Goal: Task Accomplishment & Management: Use online tool/utility

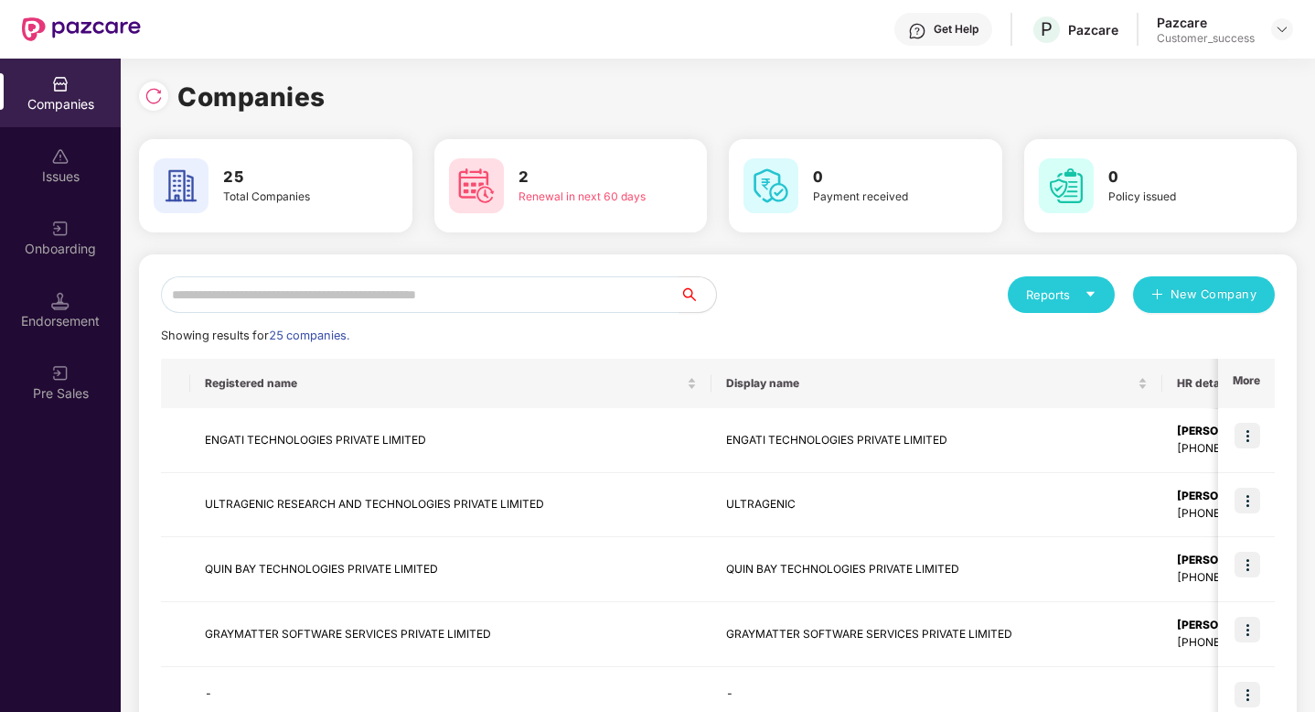
click at [1289, 40] on div "Pazcare Customer_success" at bounding box center [1225, 30] width 136 height 32
click at [1281, 30] on img at bounding box center [1282, 29] width 15 height 15
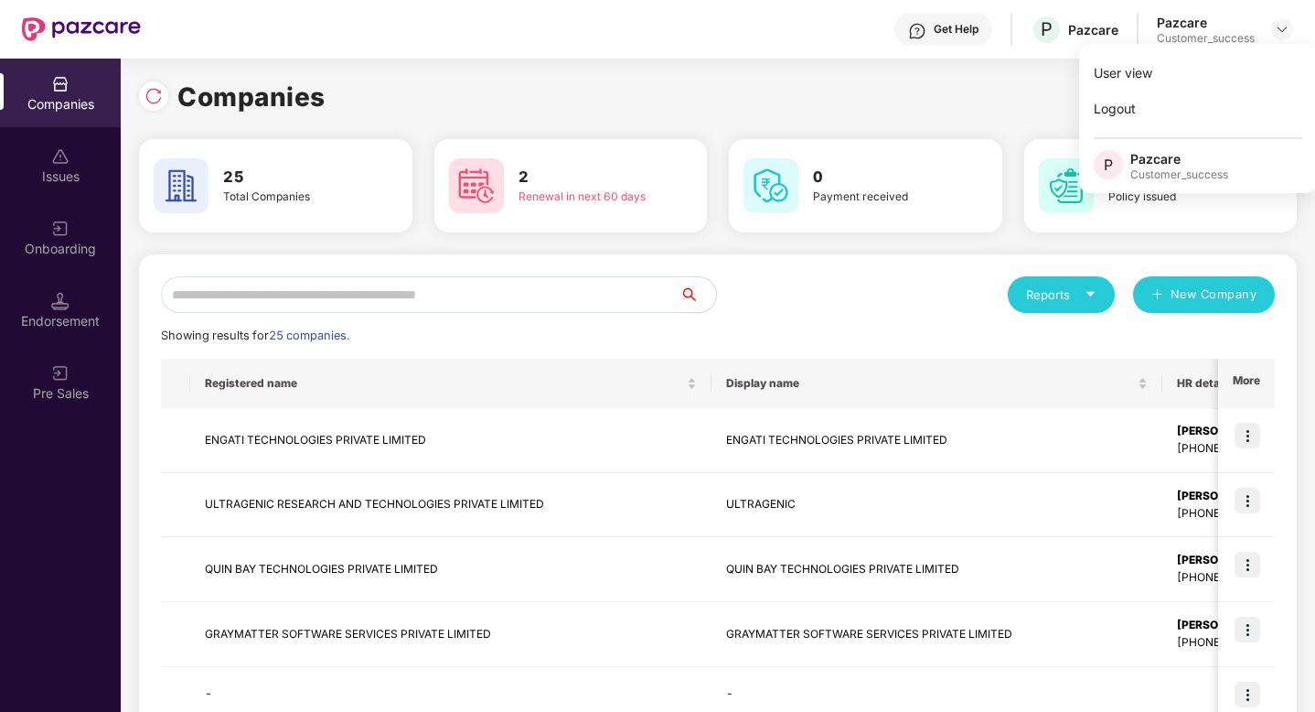
click at [386, 296] on input "text" at bounding box center [420, 294] width 519 height 37
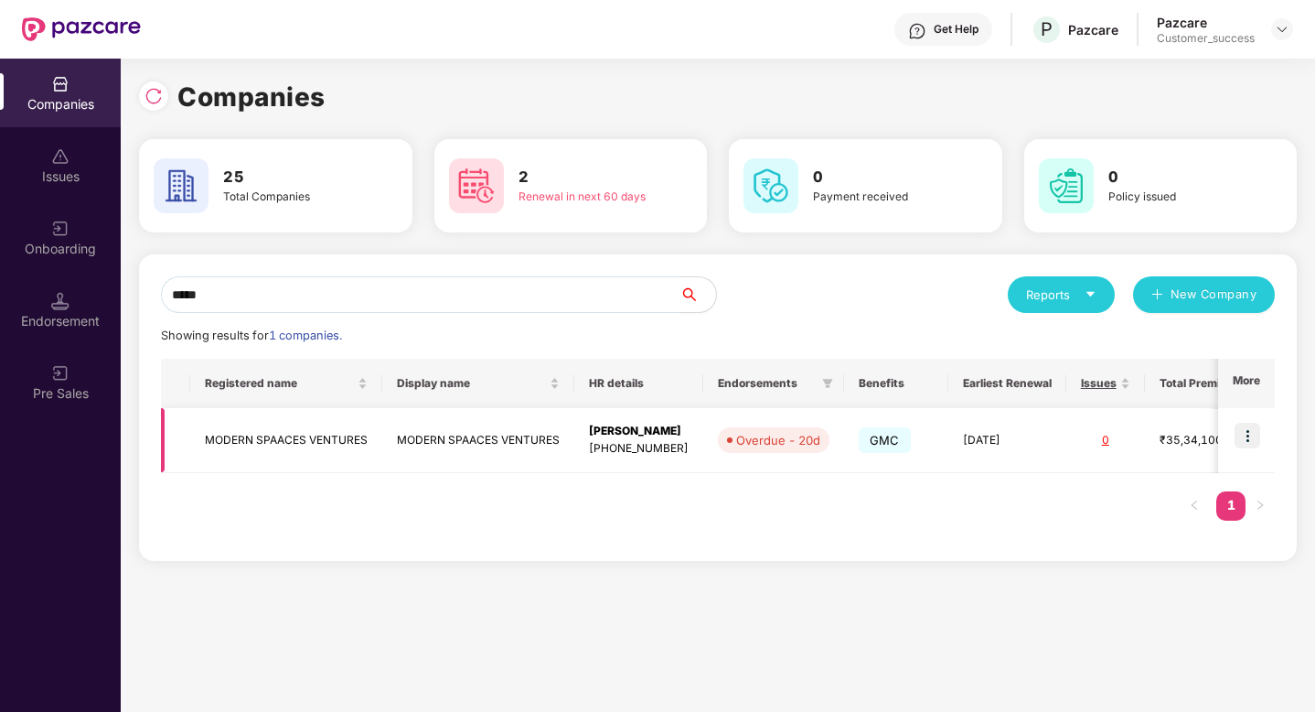
type input "*****"
click at [1254, 443] on img at bounding box center [1248, 436] width 26 height 26
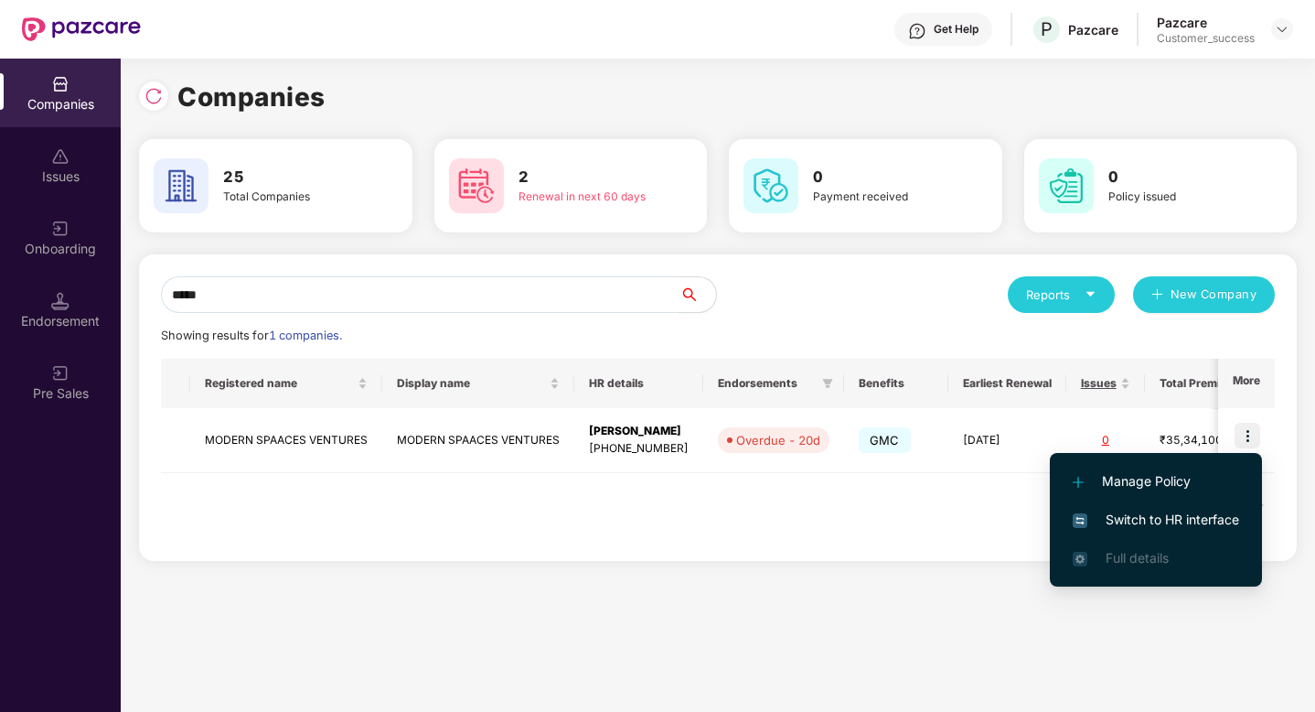
click at [1206, 518] on span "Switch to HR interface" at bounding box center [1156, 519] width 166 height 20
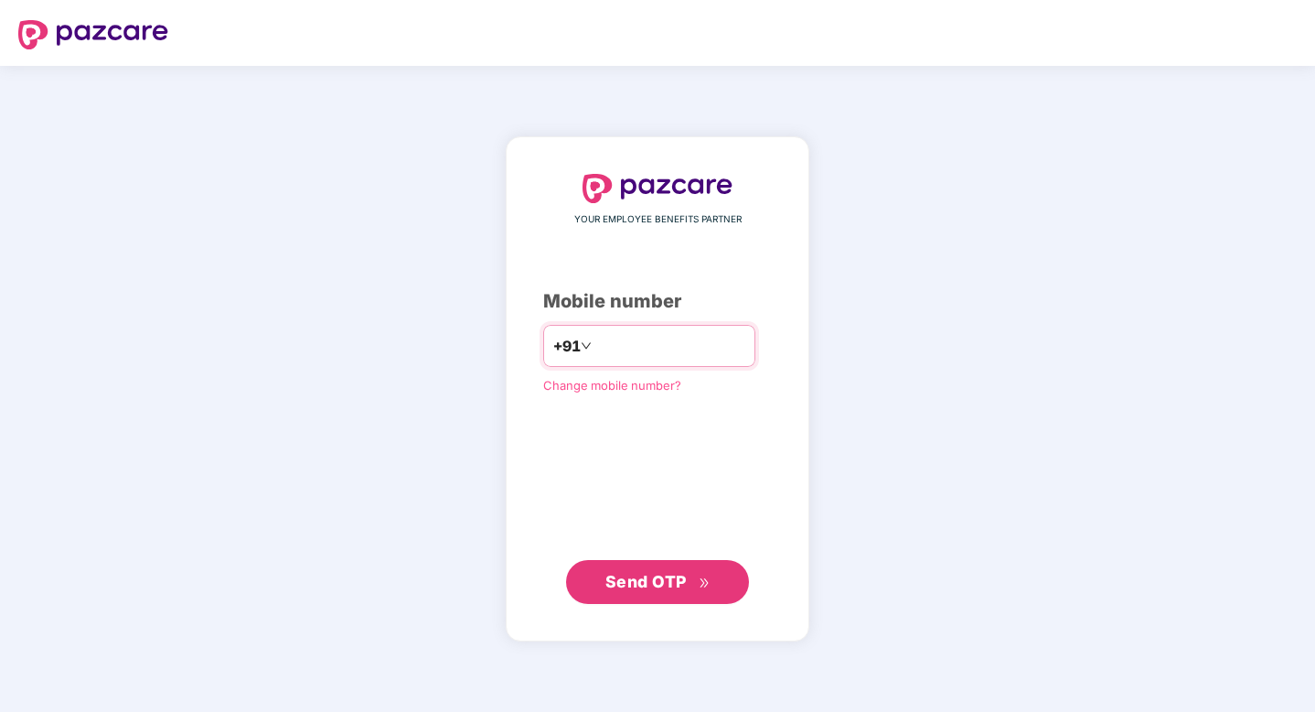
click at [628, 352] on input "number" at bounding box center [670, 345] width 150 height 29
type input "**********"
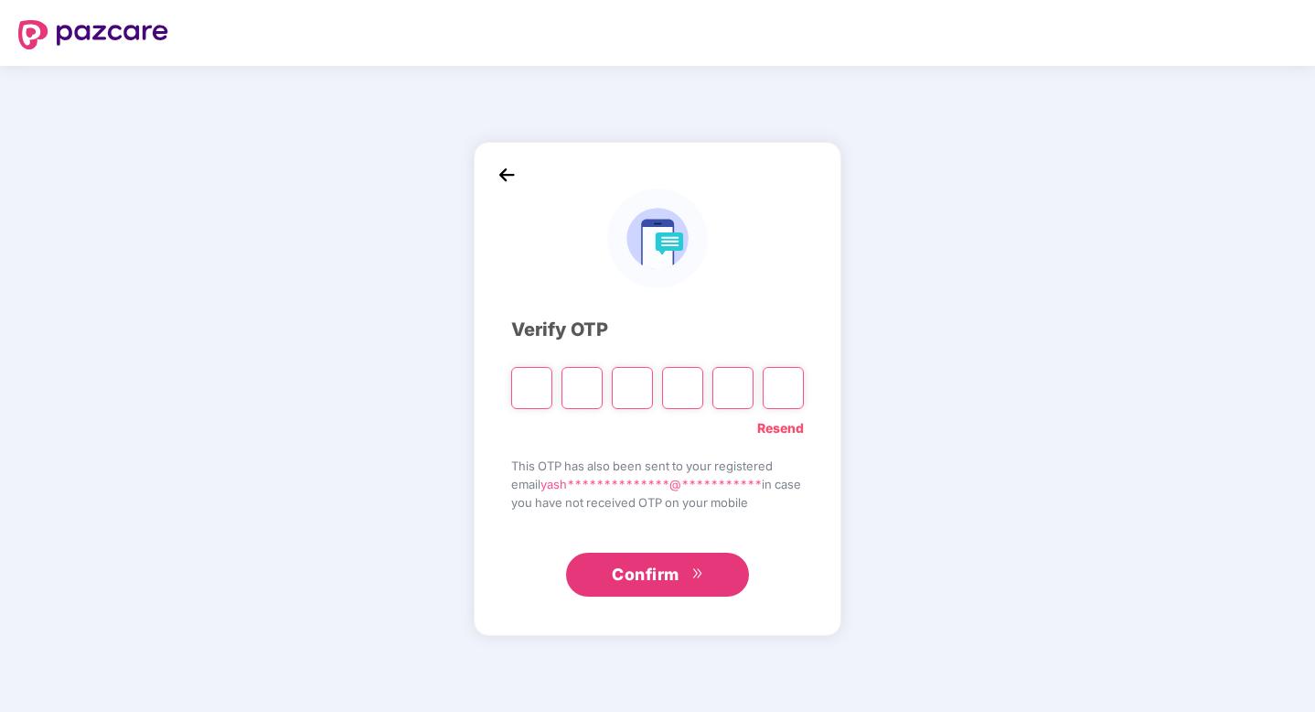
type input "*"
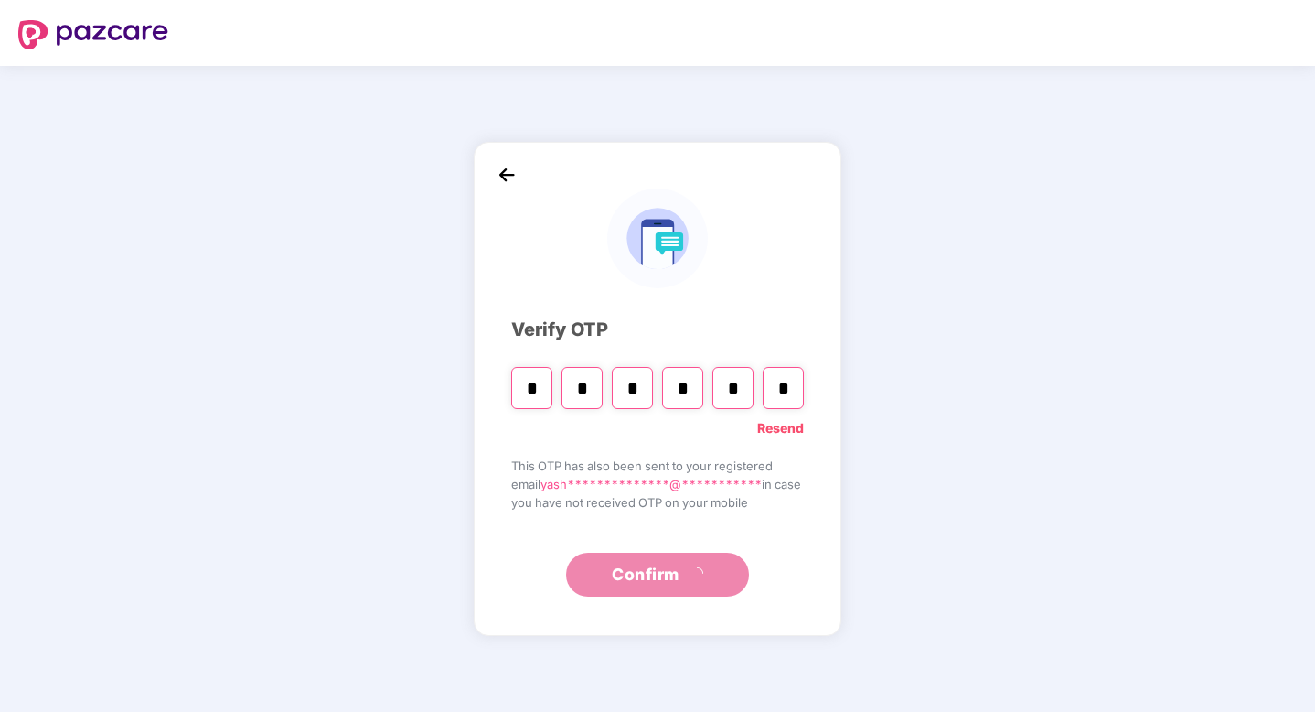
type input "*"
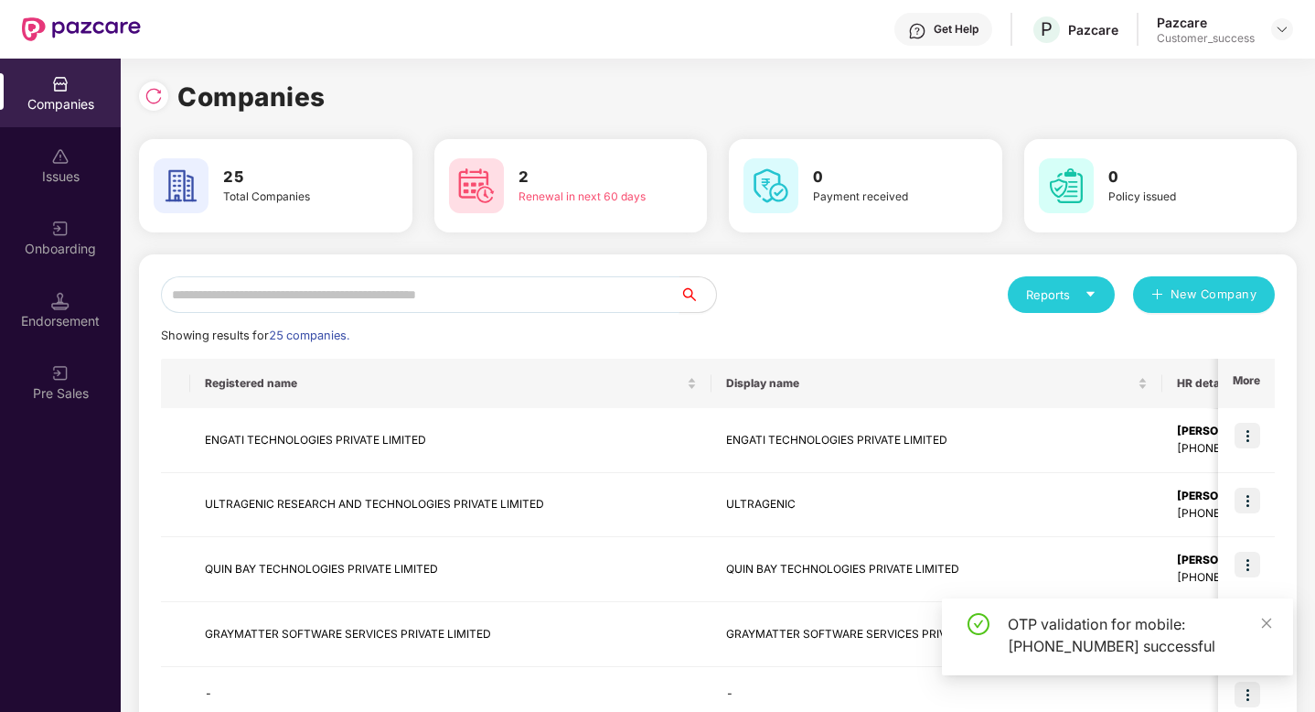
click at [493, 280] on input "text" at bounding box center [420, 294] width 519 height 37
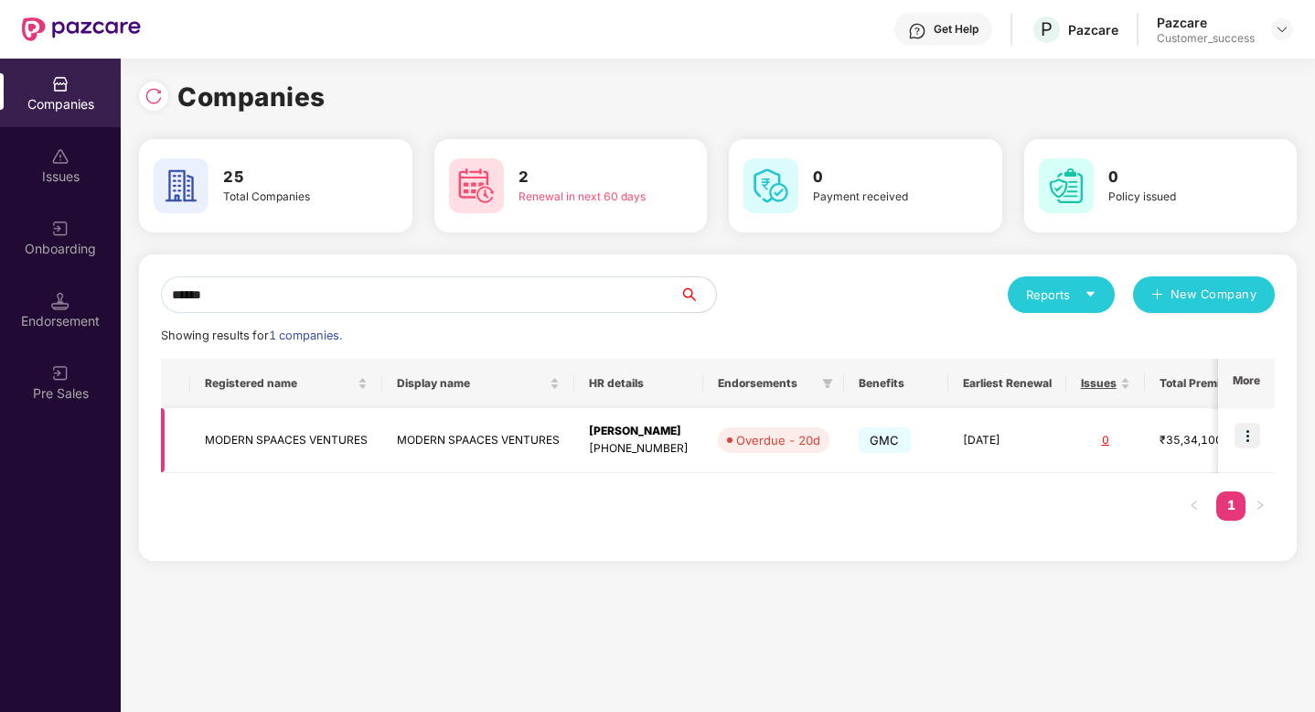
type input "******"
click at [1242, 439] on img at bounding box center [1248, 436] width 26 height 26
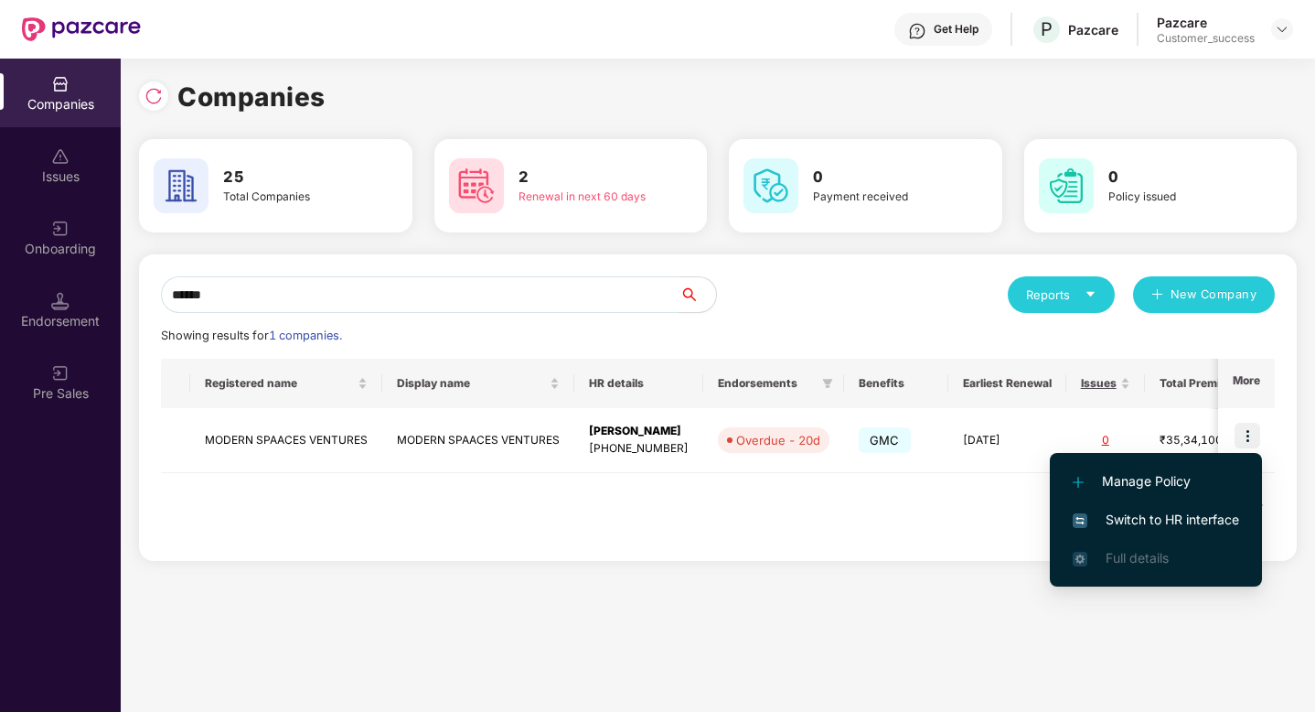
click at [1215, 522] on span "Switch to HR interface" at bounding box center [1156, 519] width 166 height 20
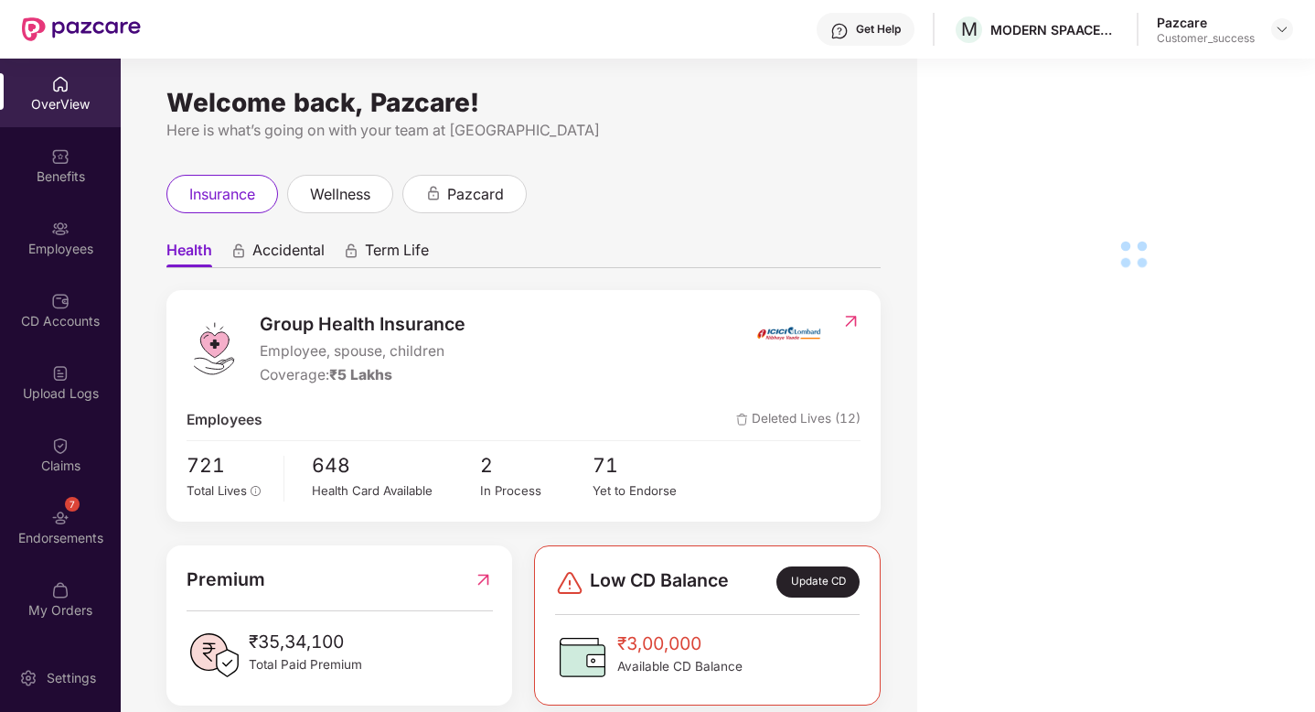
click at [16, 246] on div "Employees" at bounding box center [60, 249] width 121 height 18
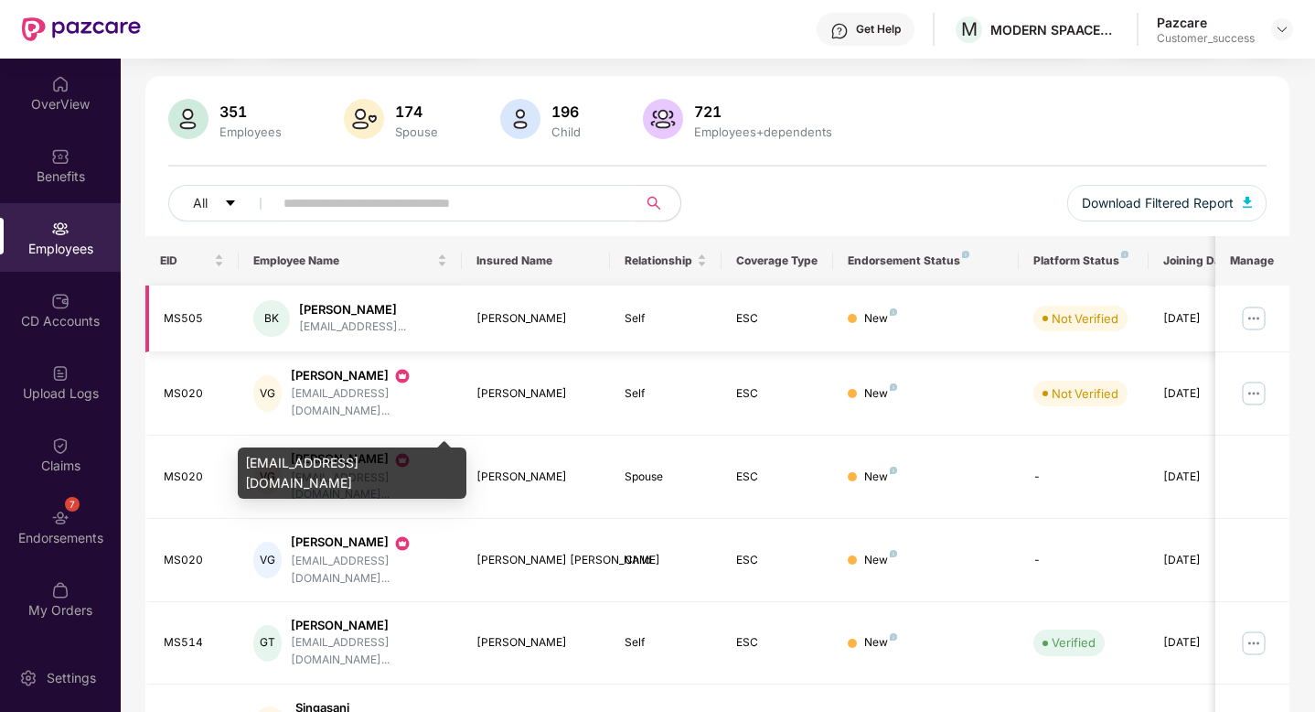
scroll to position [109, 0]
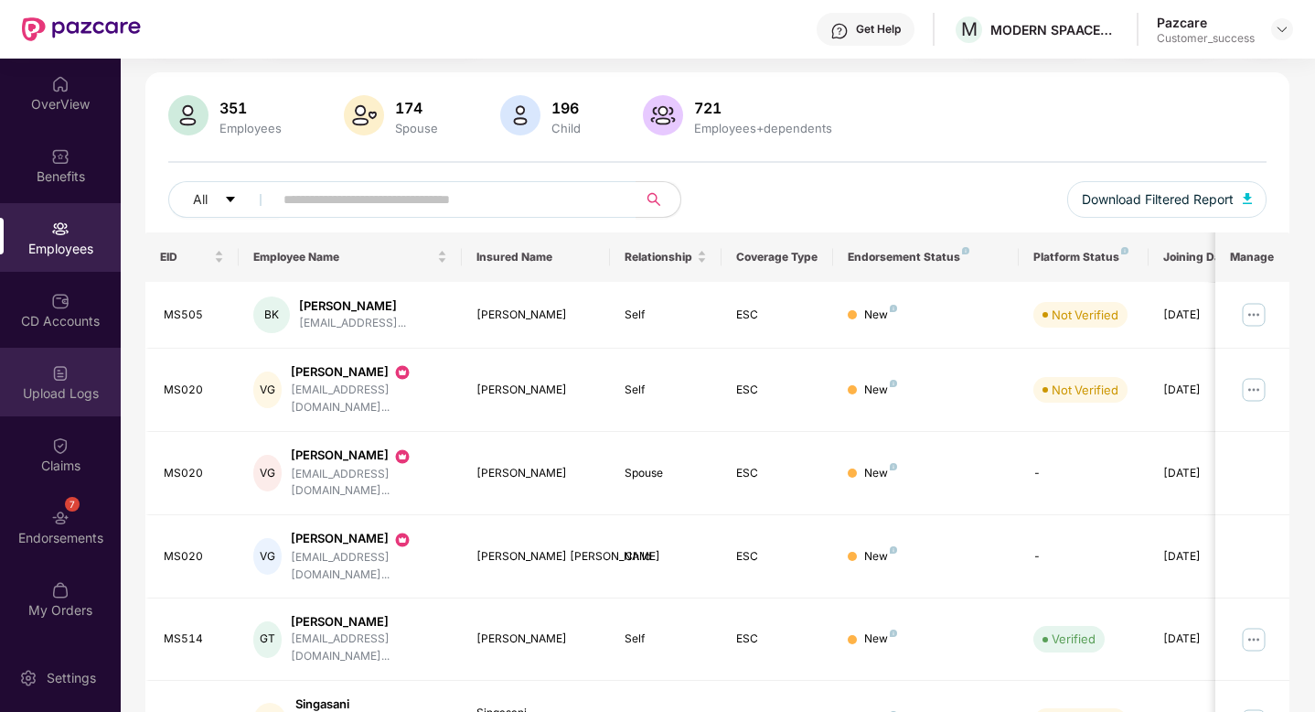
click at [48, 393] on div "Upload Logs" at bounding box center [60, 393] width 121 height 18
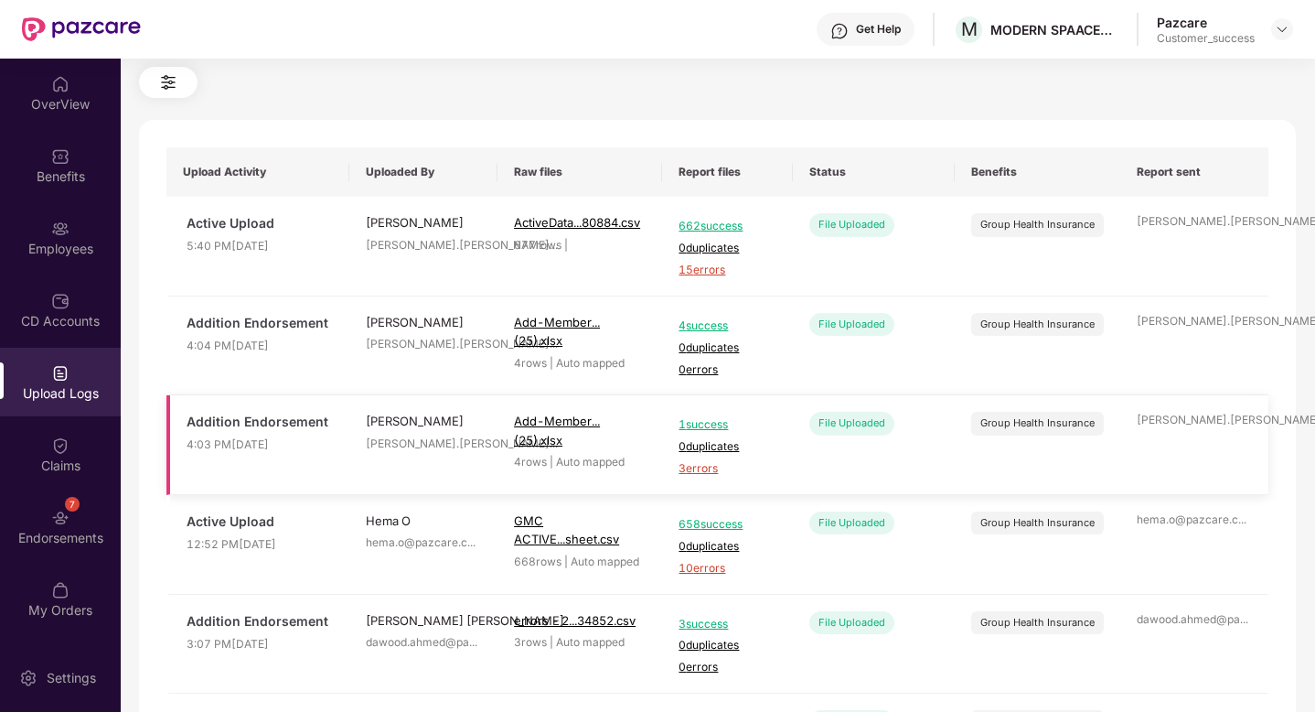
scroll to position [75, 0]
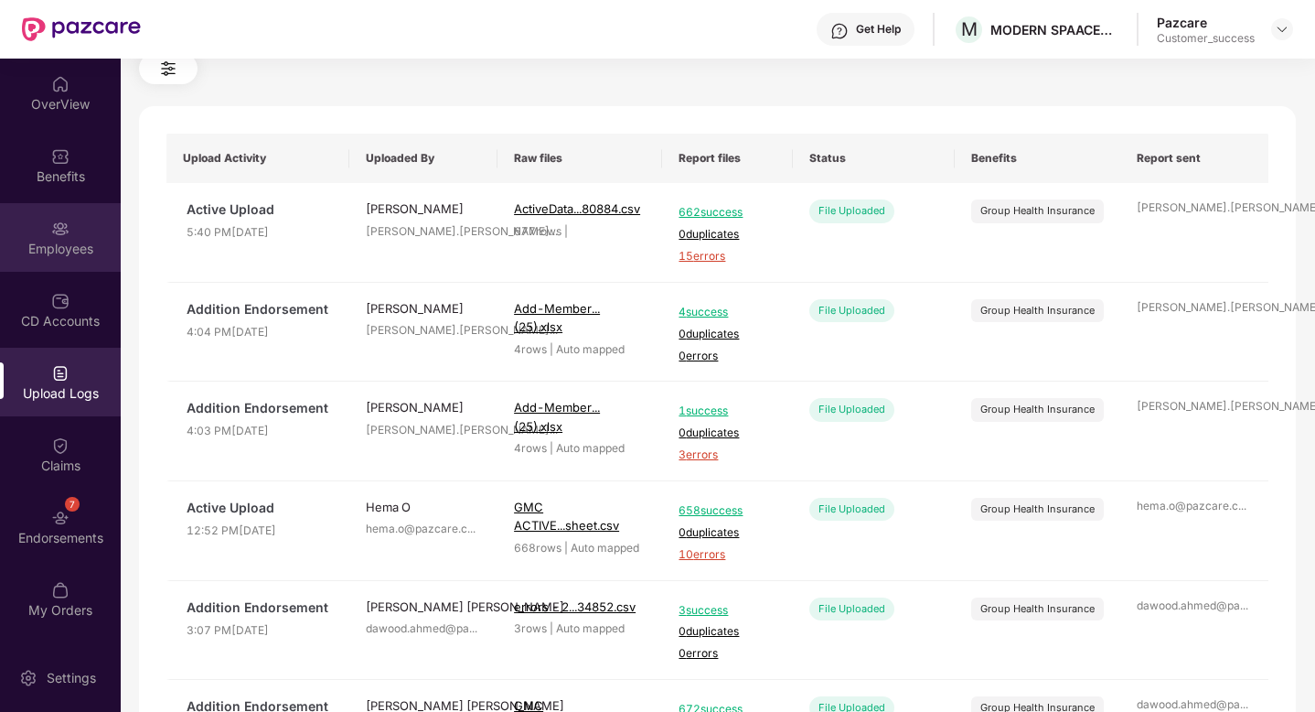
click at [47, 230] on div "Employees" at bounding box center [60, 237] width 121 height 69
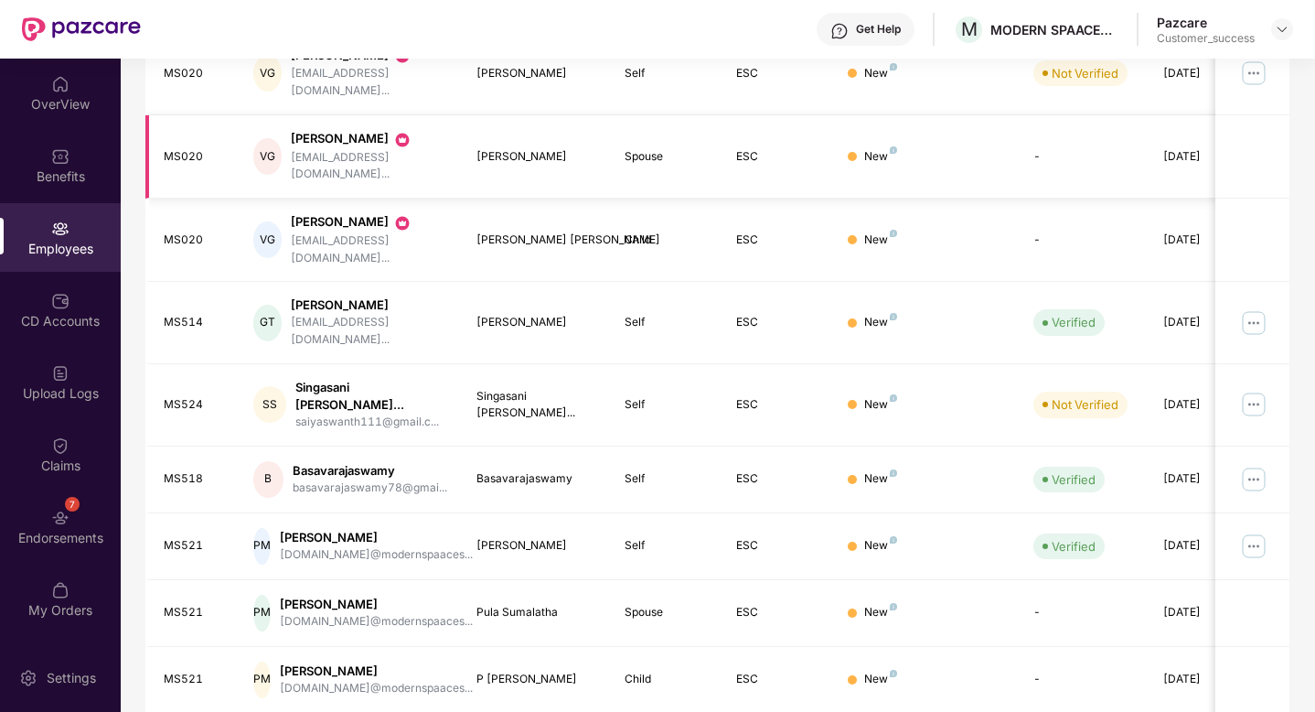
scroll to position [428, 0]
